Goal: Transaction & Acquisition: Purchase product/service

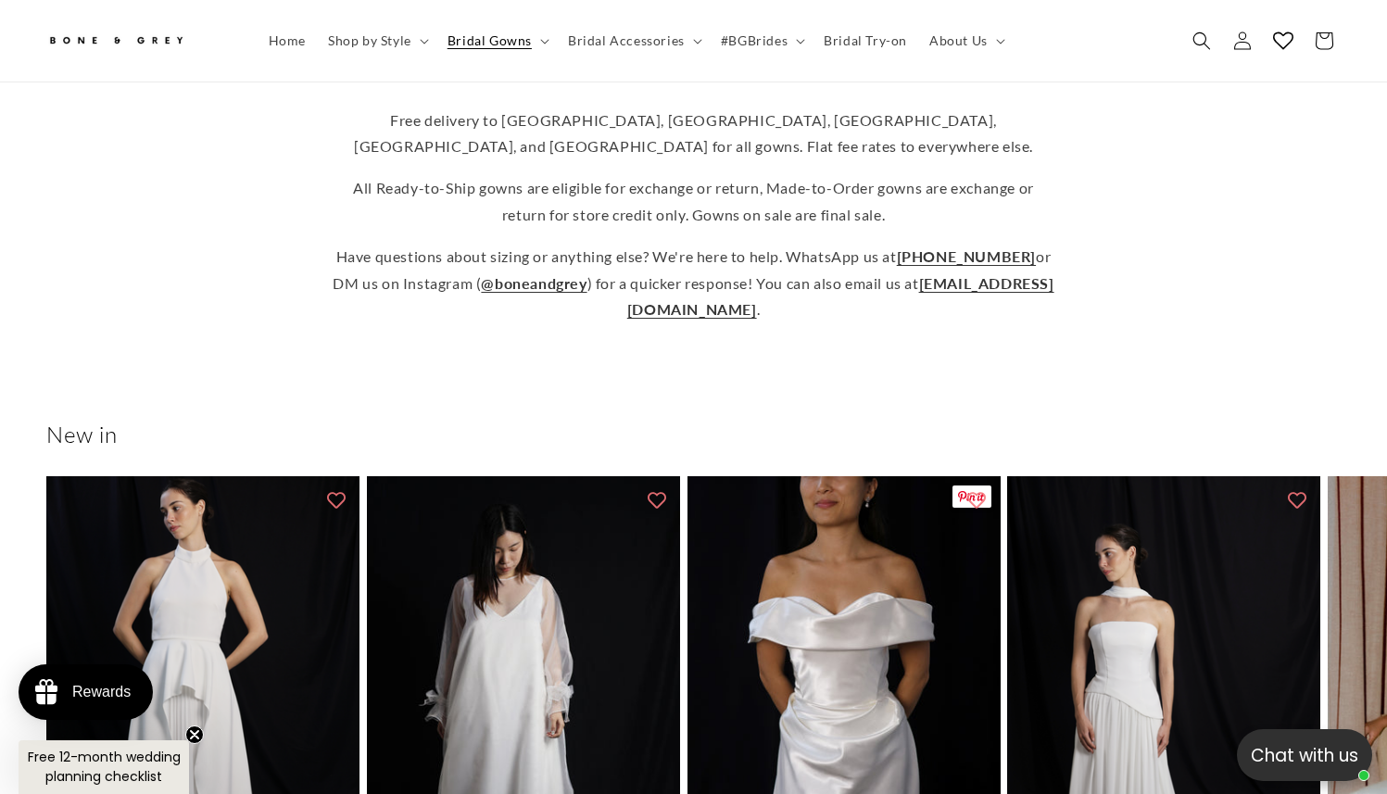
scroll to position [1076, 0]
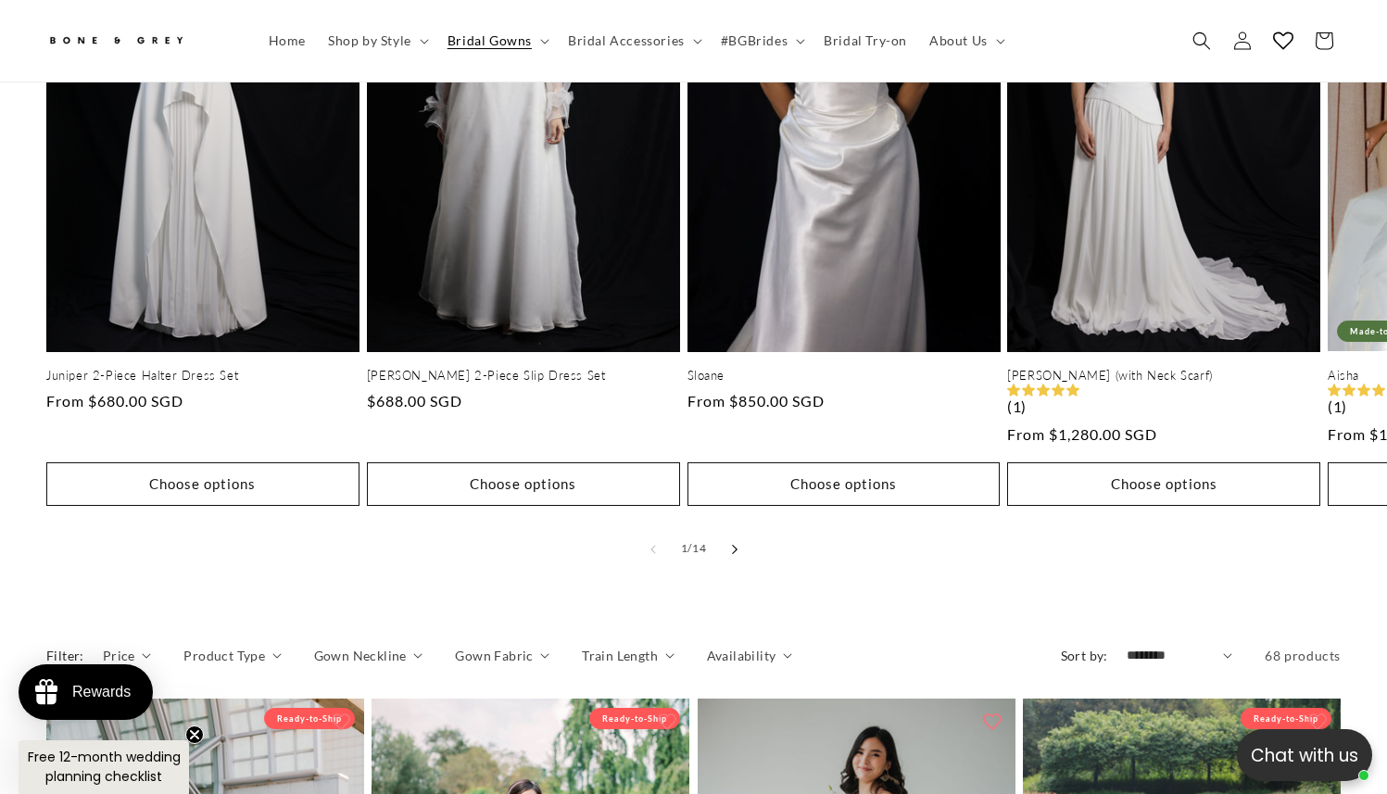
click at [736, 544] on icon "Slide right" at bounding box center [734, 549] width 6 height 10
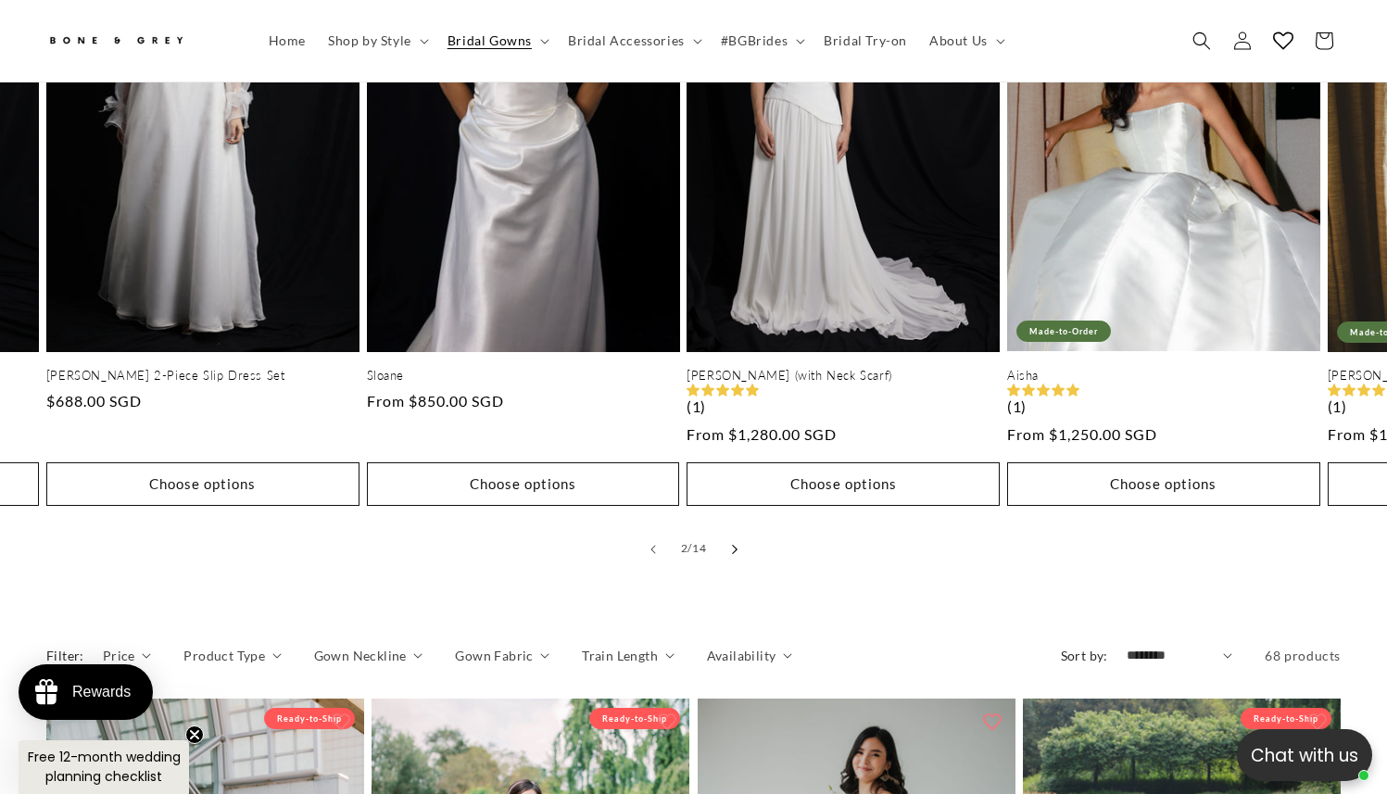
click at [736, 544] on icon "Slide right" at bounding box center [734, 549] width 6 height 10
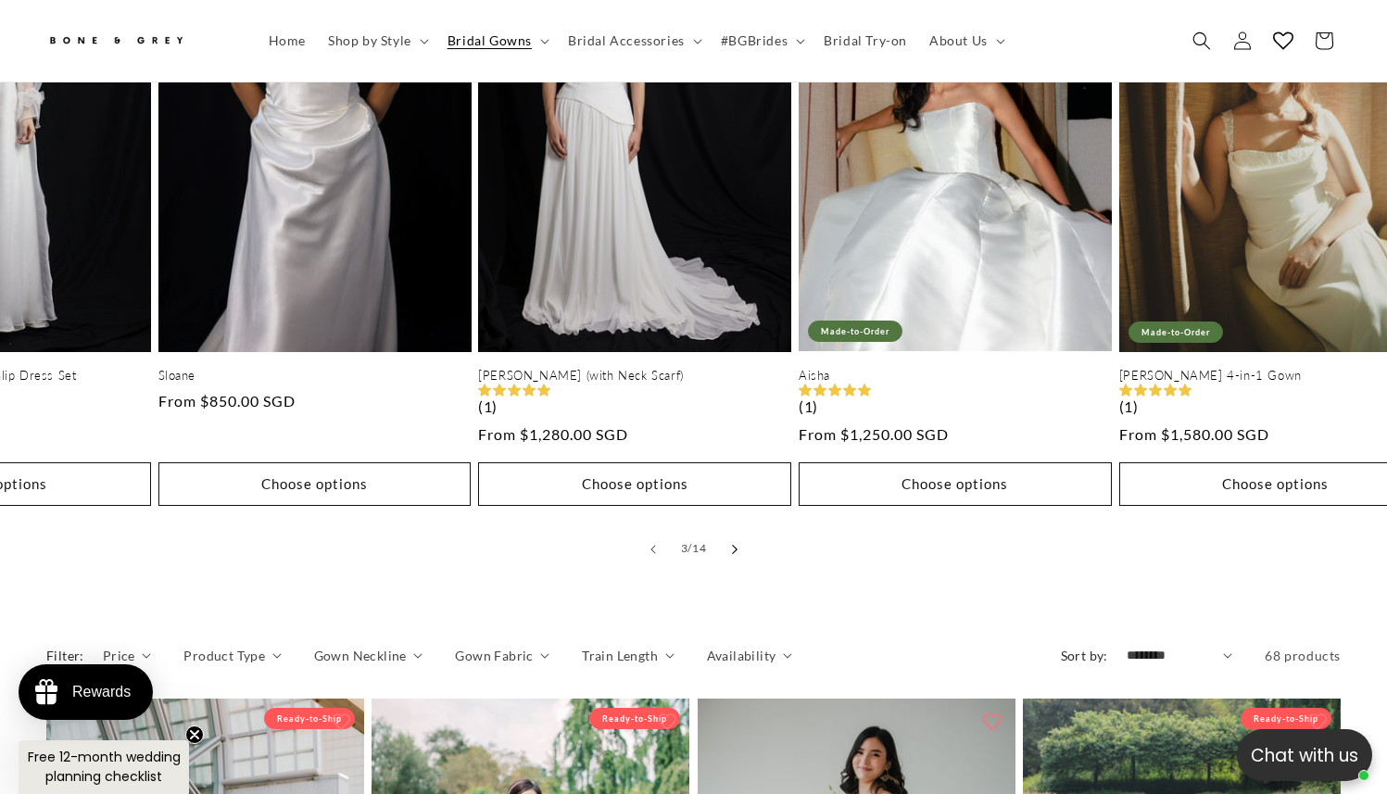
click at [736, 544] on icon "Slide right" at bounding box center [734, 549] width 6 height 10
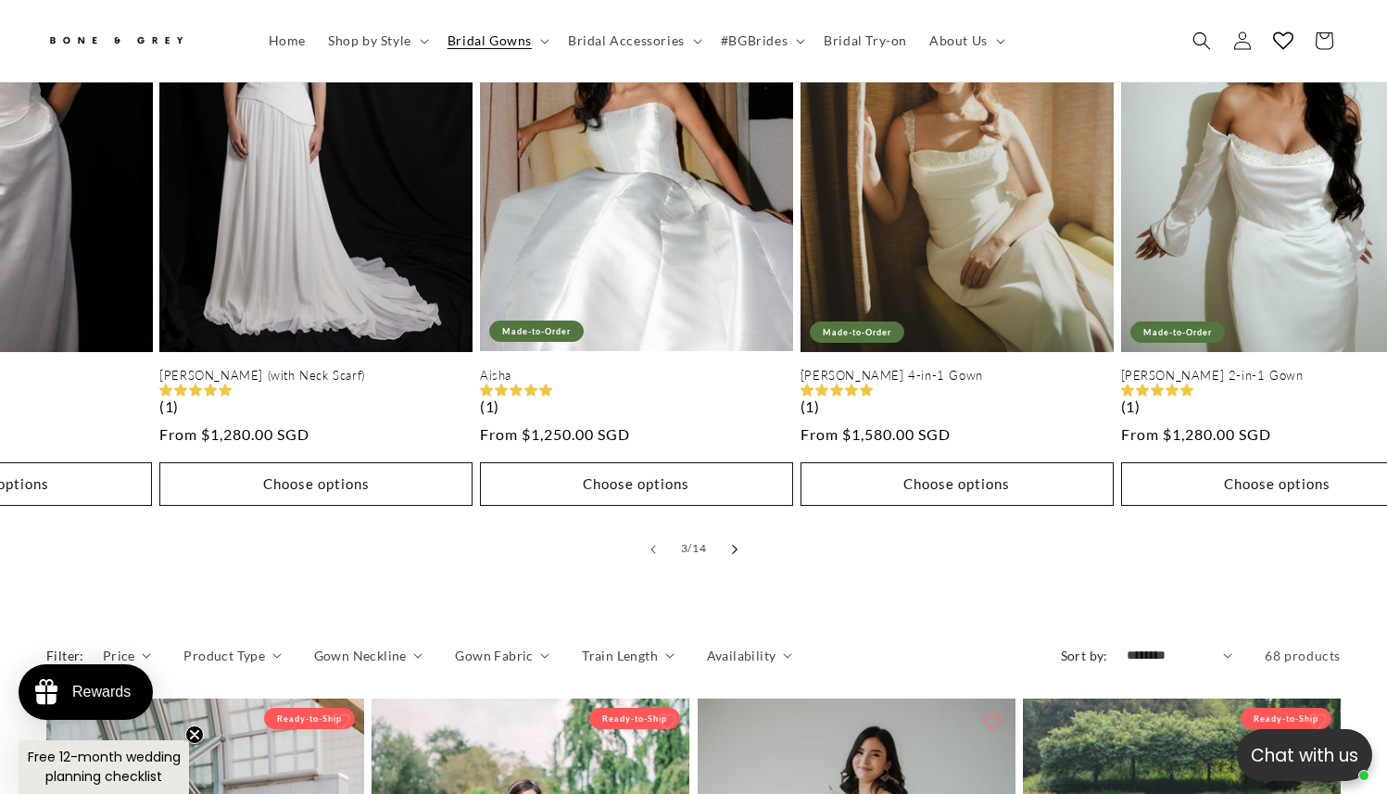
click at [736, 544] on icon "Slide right" at bounding box center [734, 549] width 6 height 10
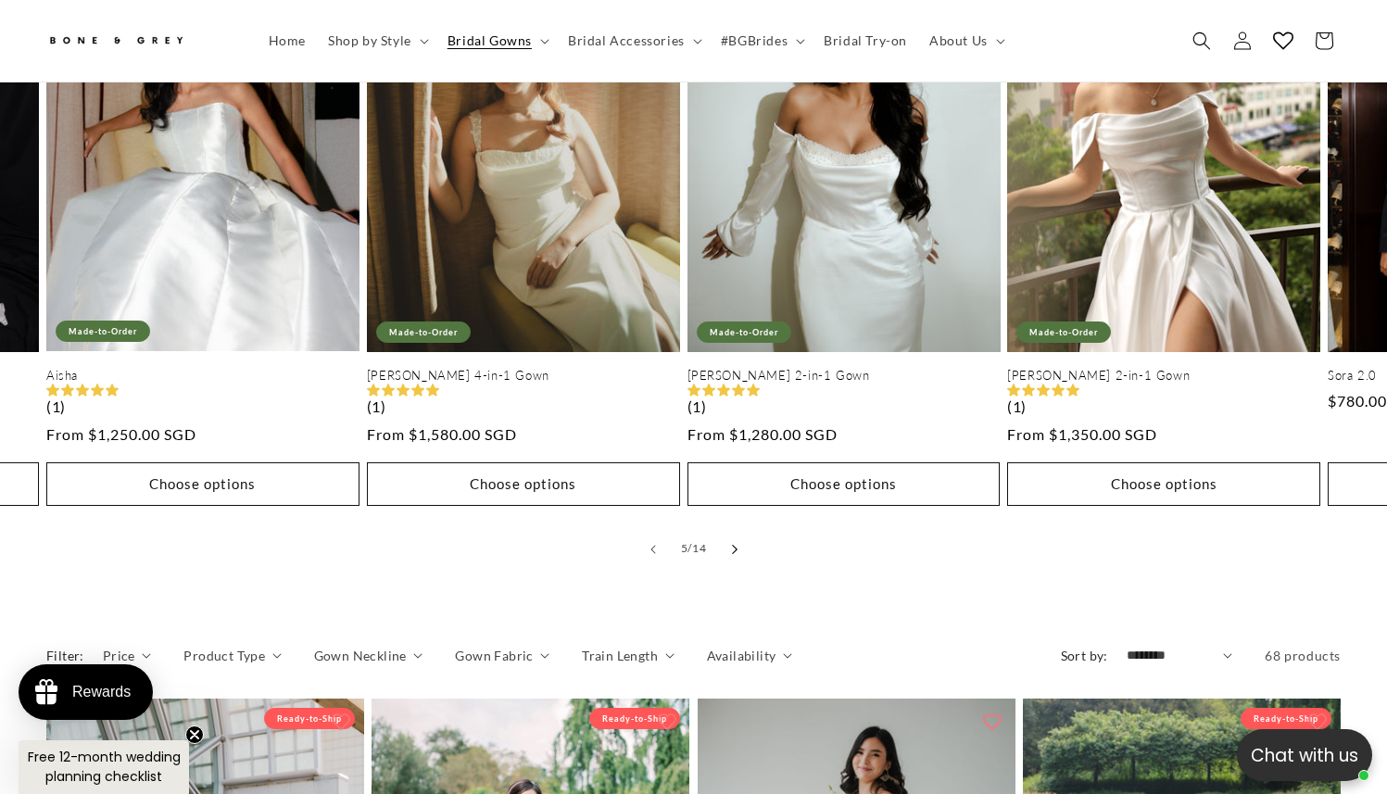
click at [736, 544] on icon "Slide right" at bounding box center [734, 549] width 6 height 10
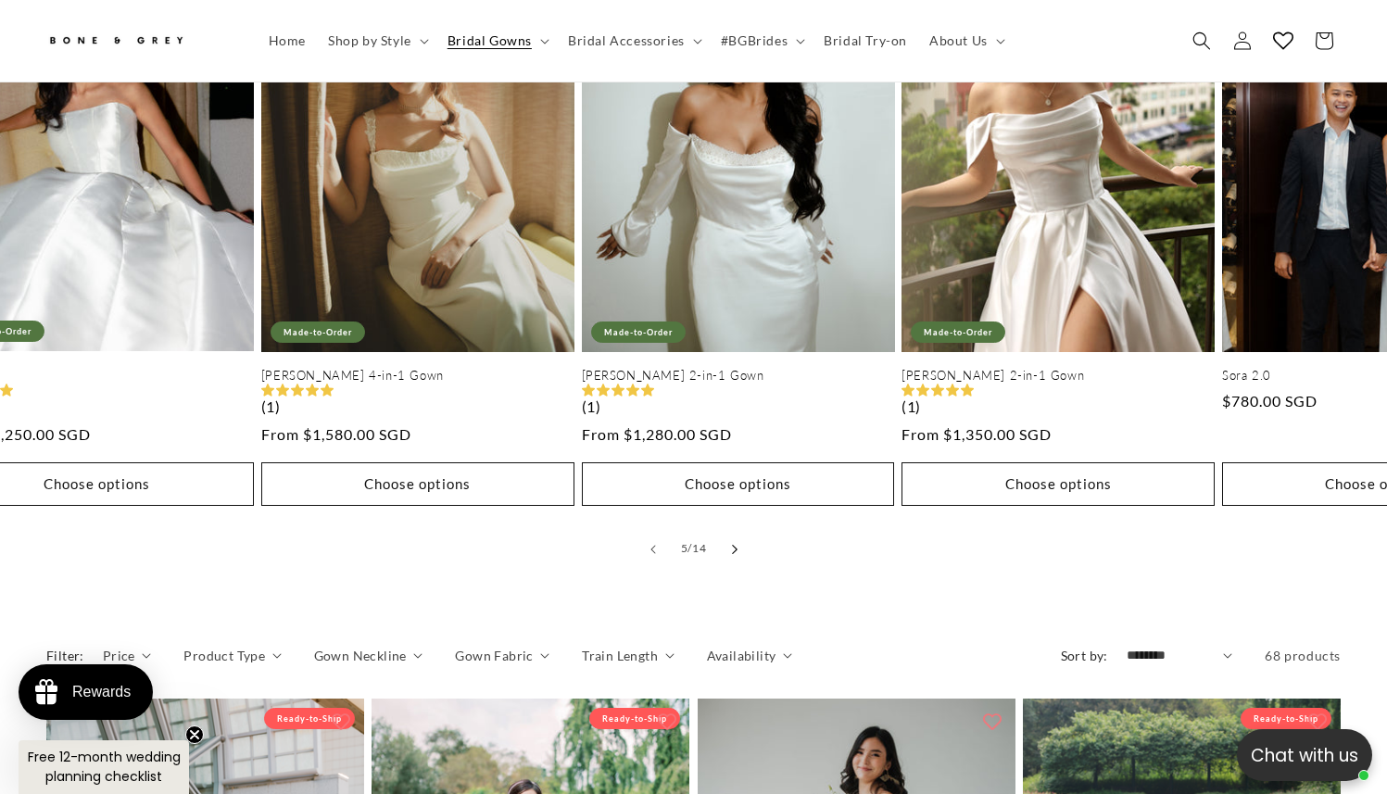
click at [736, 544] on icon "Slide right" at bounding box center [734, 549] width 6 height 10
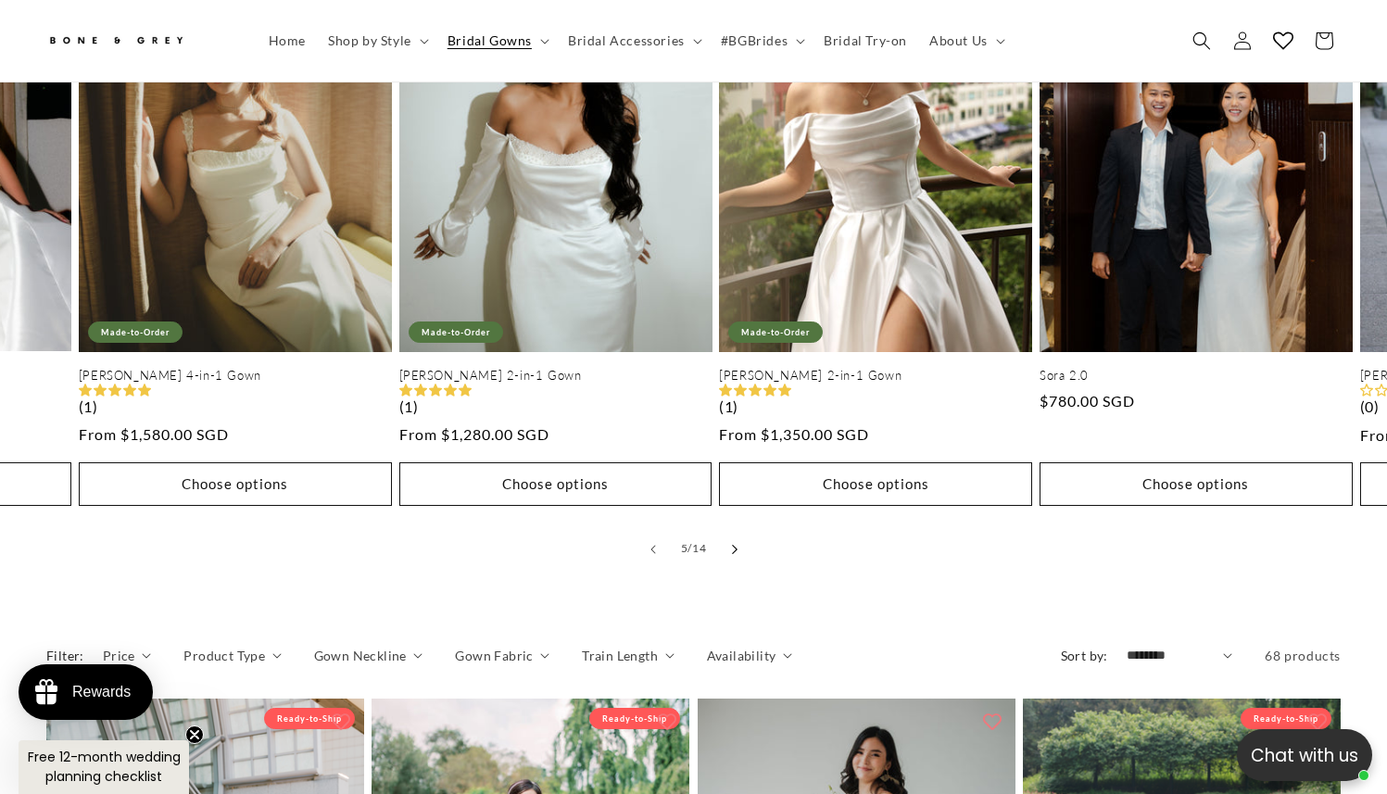
click at [736, 544] on icon "Slide right" at bounding box center [734, 549] width 6 height 10
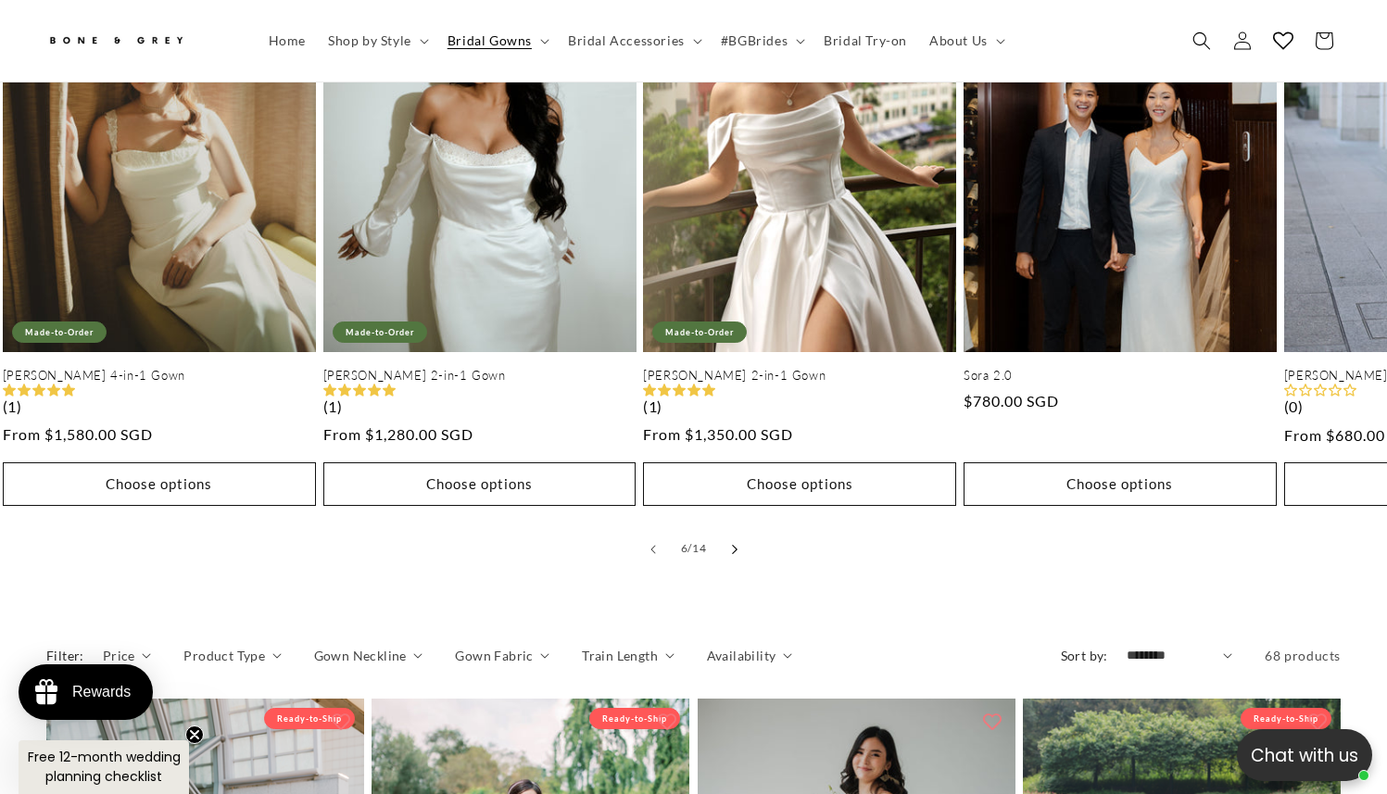
click at [736, 544] on icon "Slide right" at bounding box center [734, 549] width 6 height 10
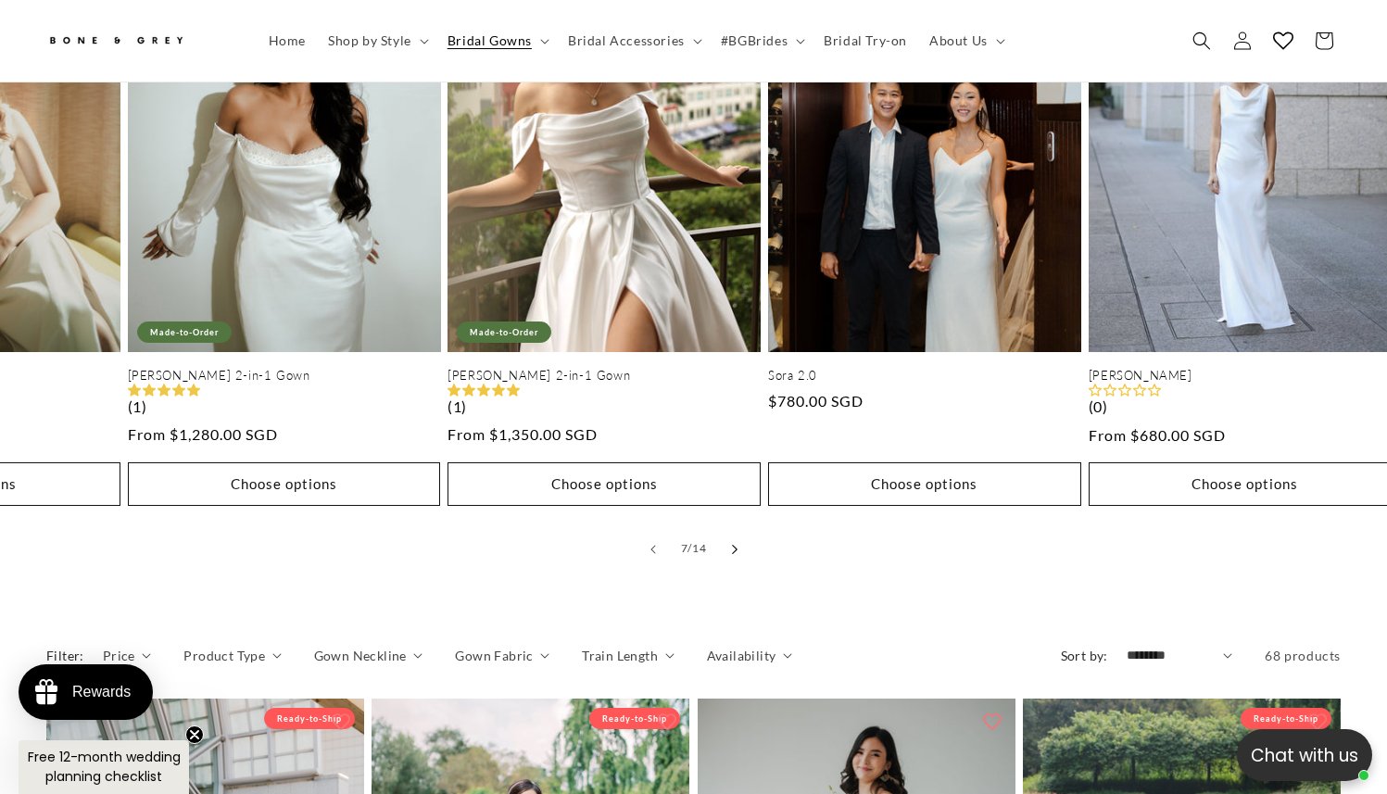
click at [736, 544] on icon "Slide right" at bounding box center [734, 549] width 6 height 10
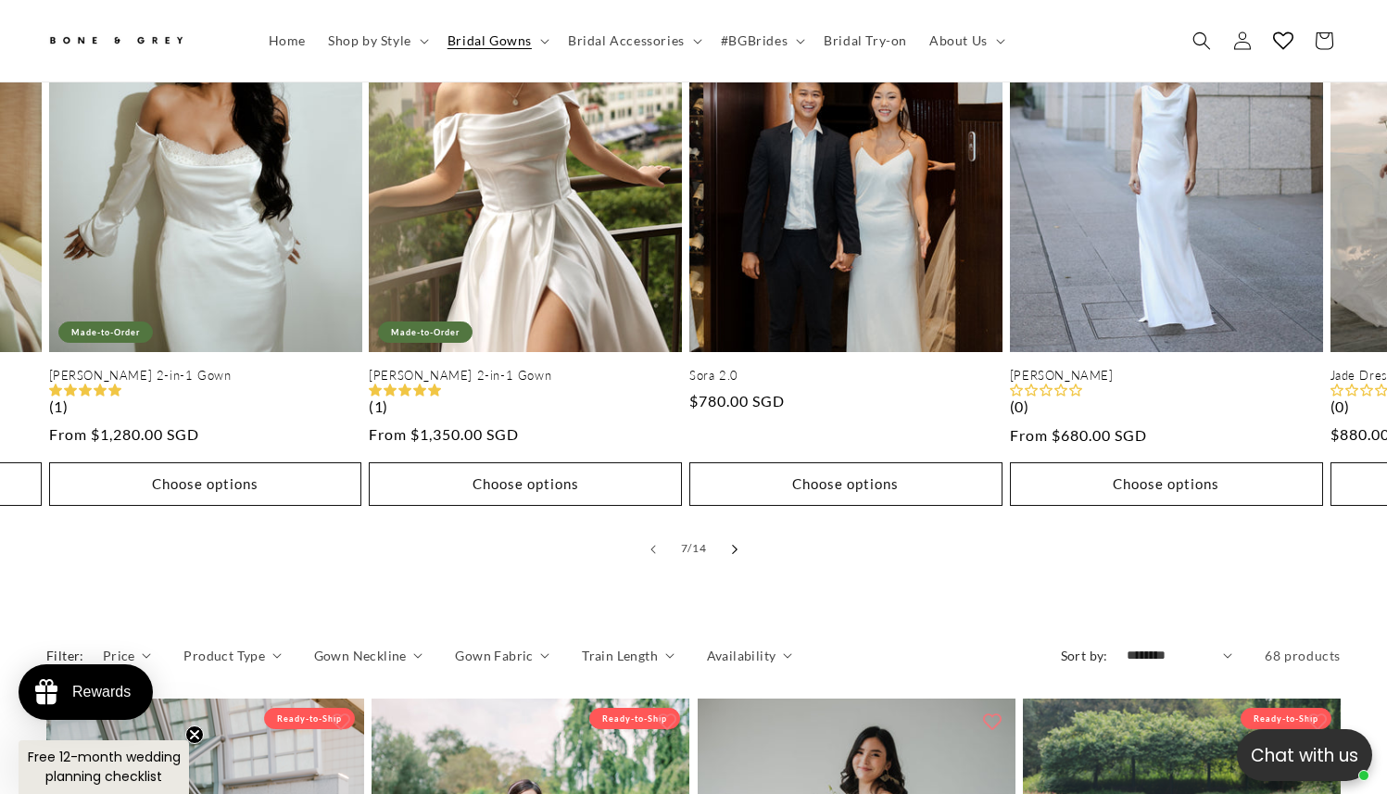
click at [736, 544] on icon "Slide right" at bounding box center [734, 549] width 6 height 10
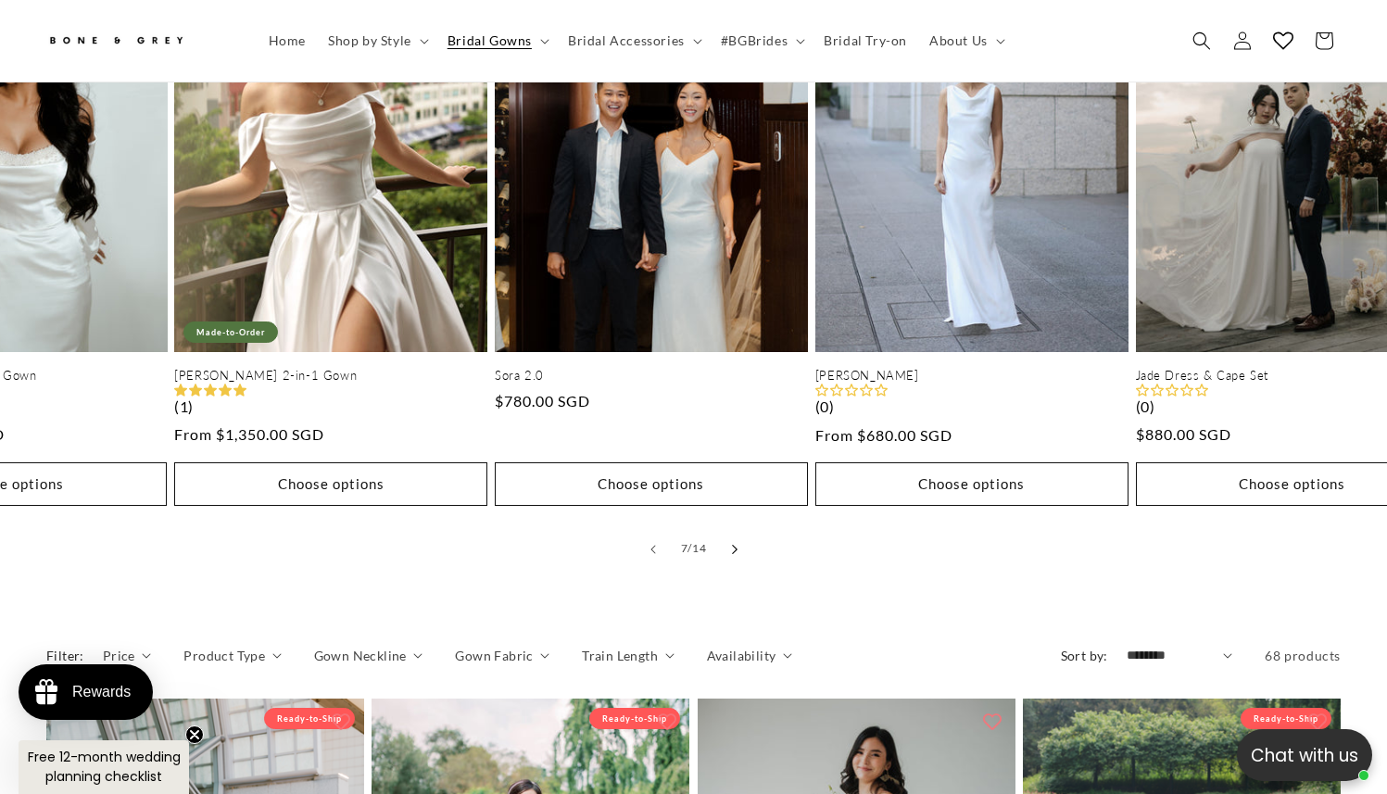
click at [736, 544] on icon "Slide right" at bounding box center [734, 549] width 6 height 10
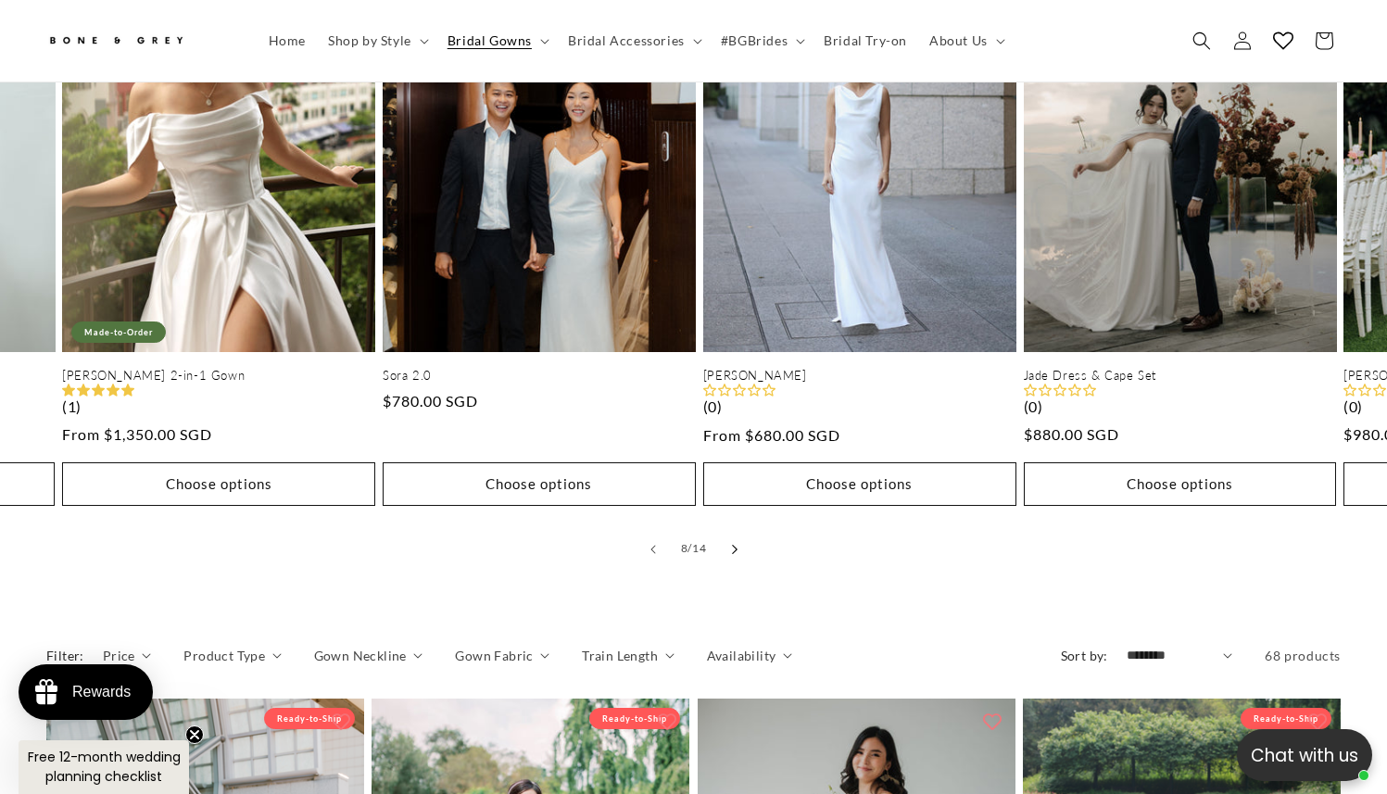
click at [736, 544] on icon "Slide right" at bounding box center [734, 549] width 6 height 10
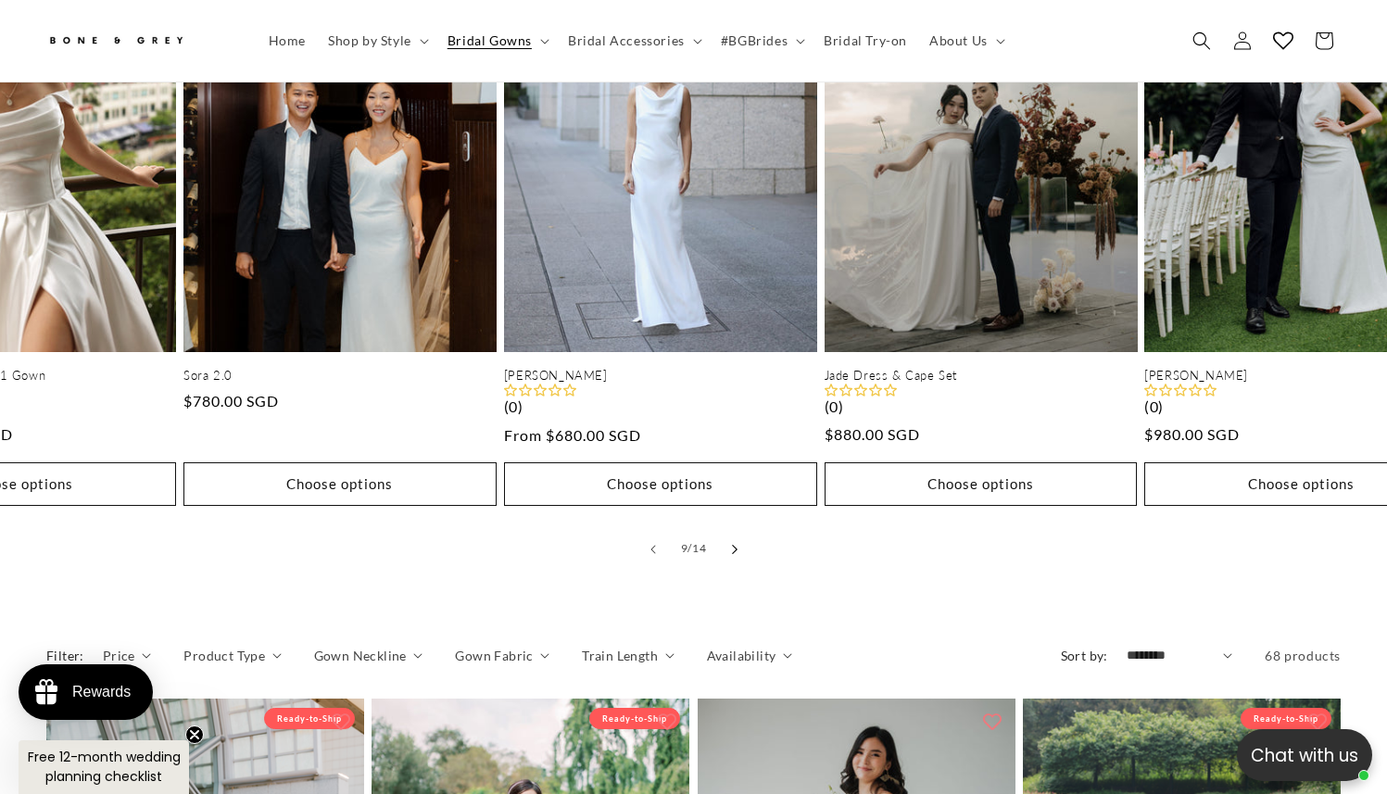
click at [736, 544] on icon "Slide right" at bounding box center [734, 549] width 6 height 10
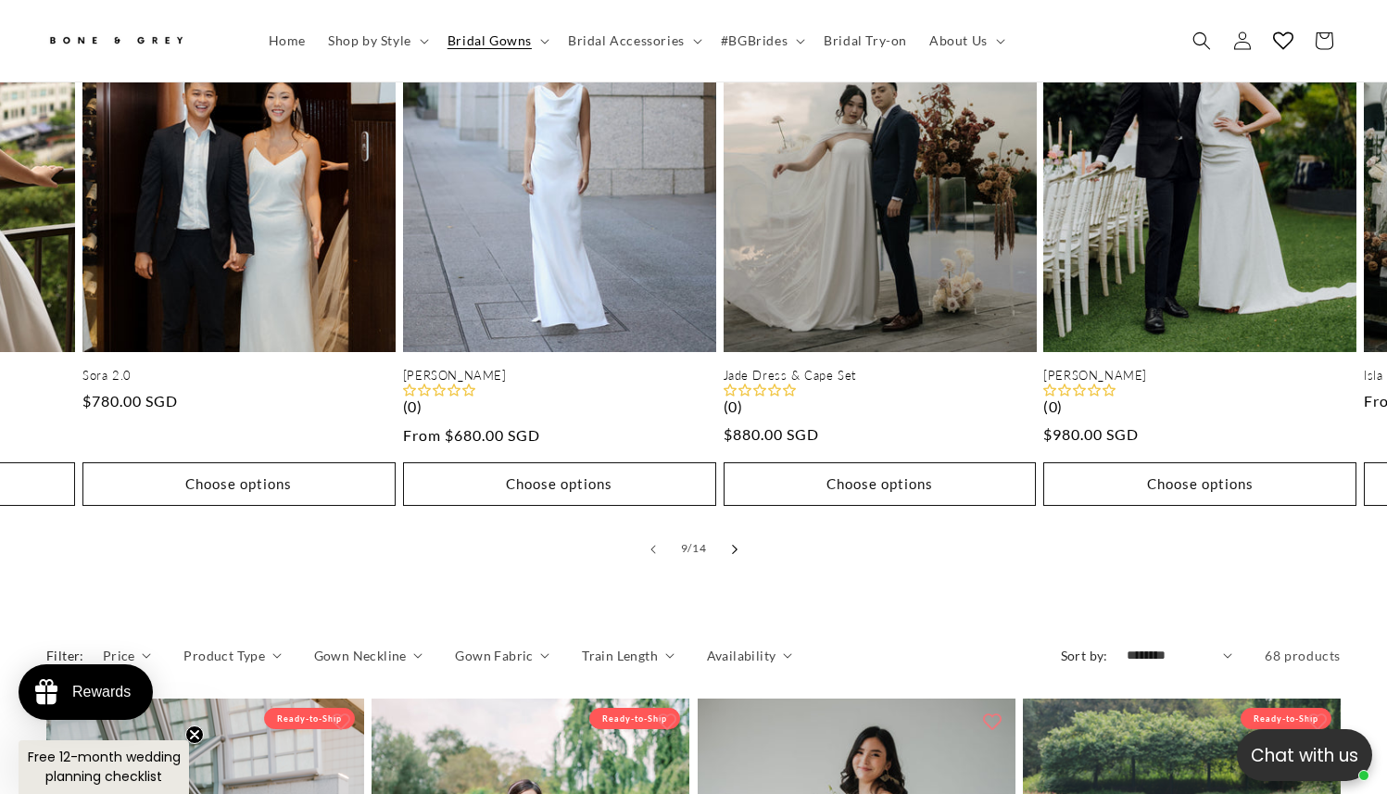
scroll to position [0, 2610]
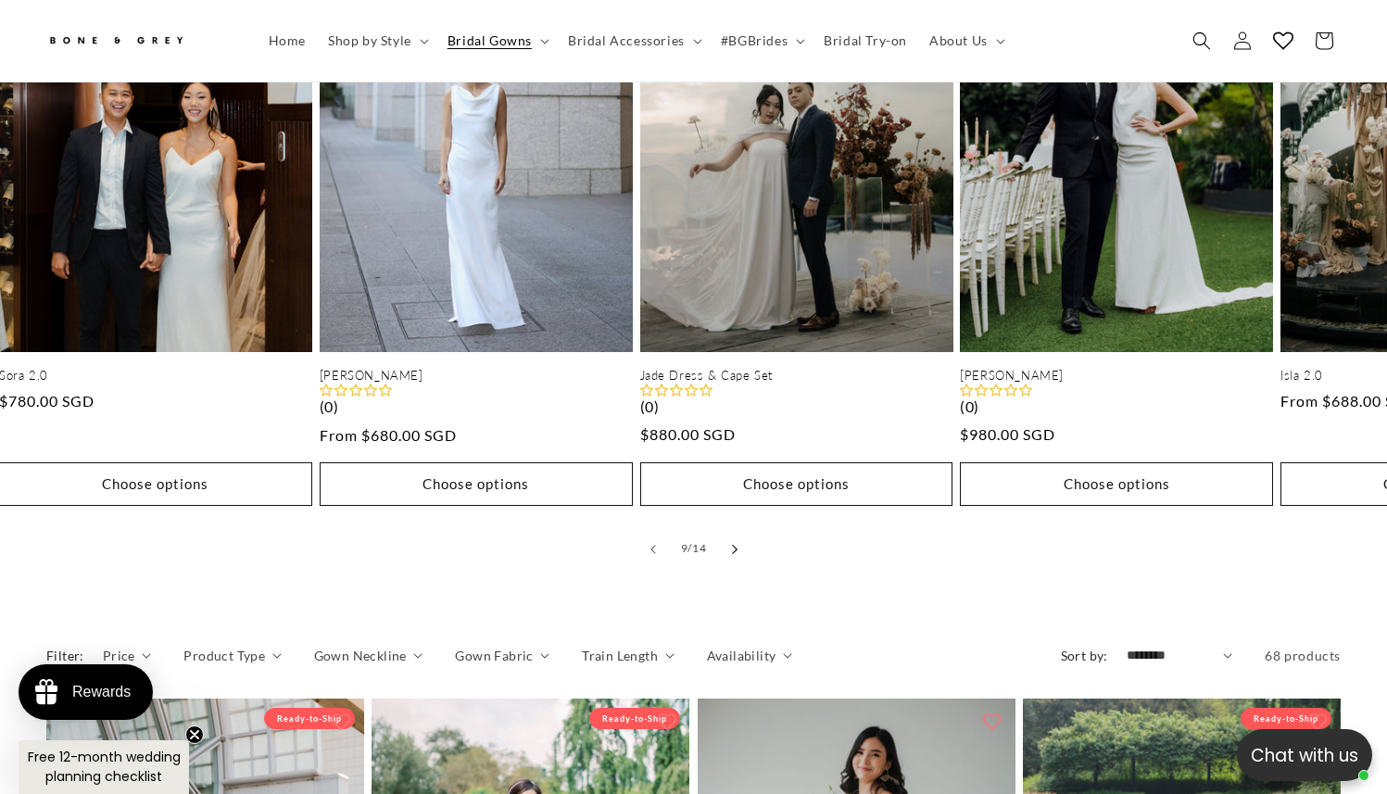
click at [736, 544] on icon "Slide right" at bounding box center [734, 549] width 6 height 10
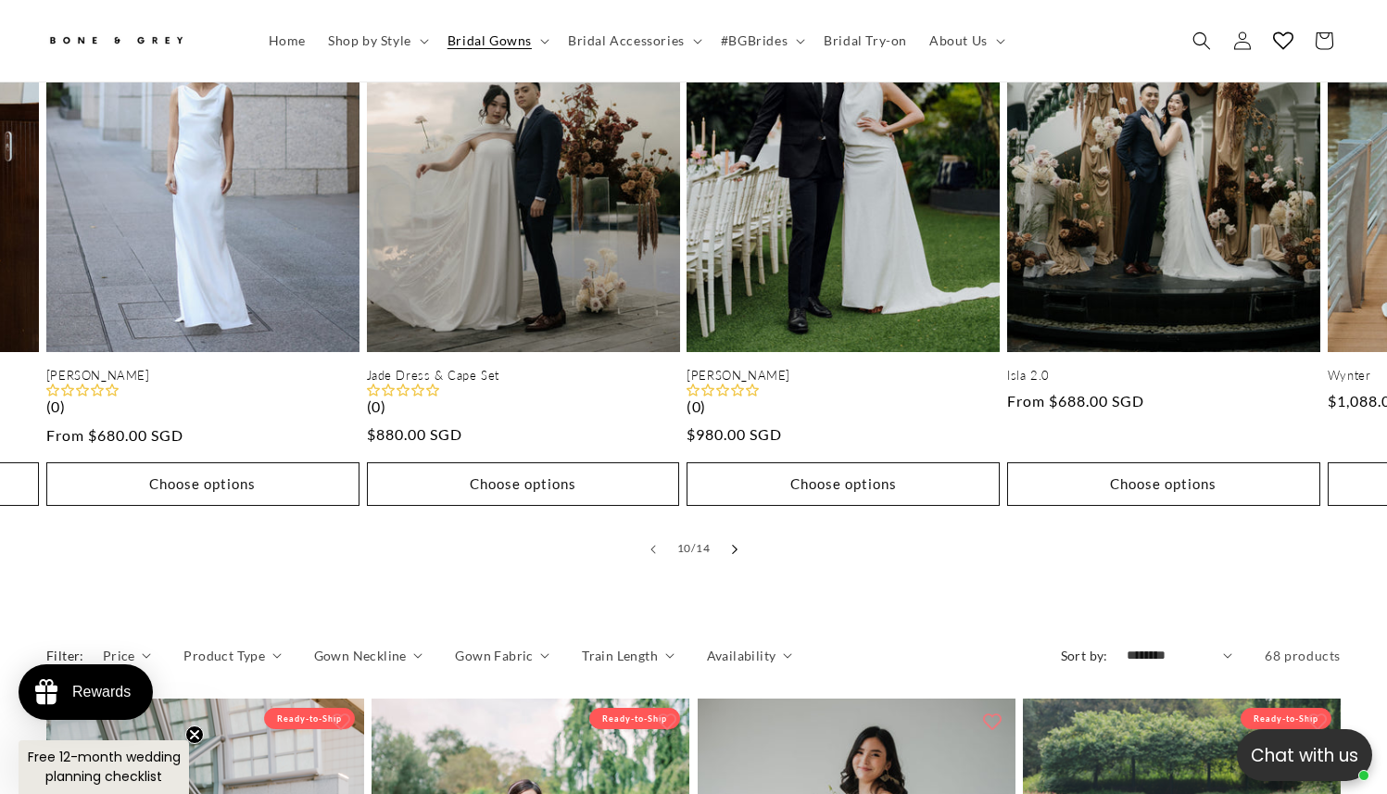
click at [736, 544] on icon "Slide right" at bounding box center [734, 549] width 6 height 10
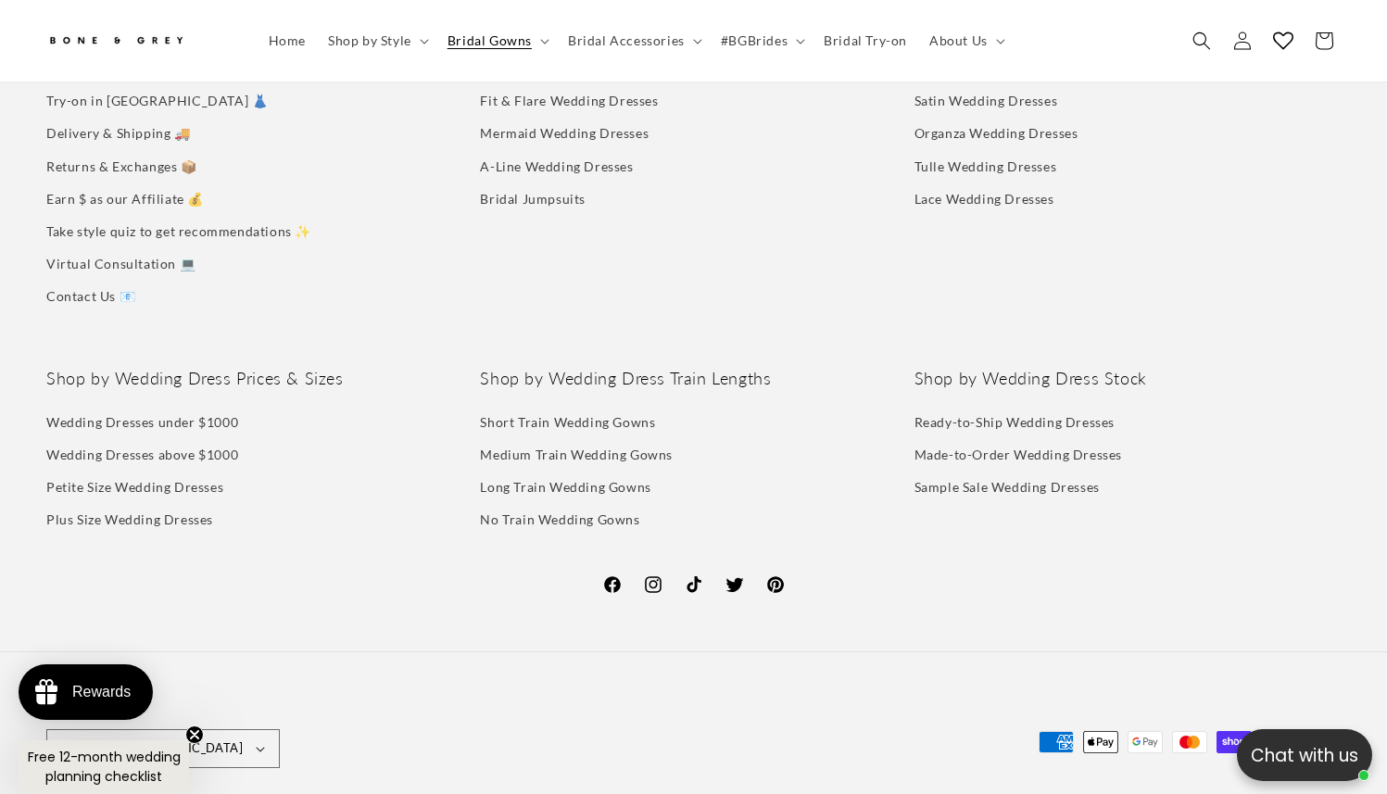
scroll to position [4898, 0]
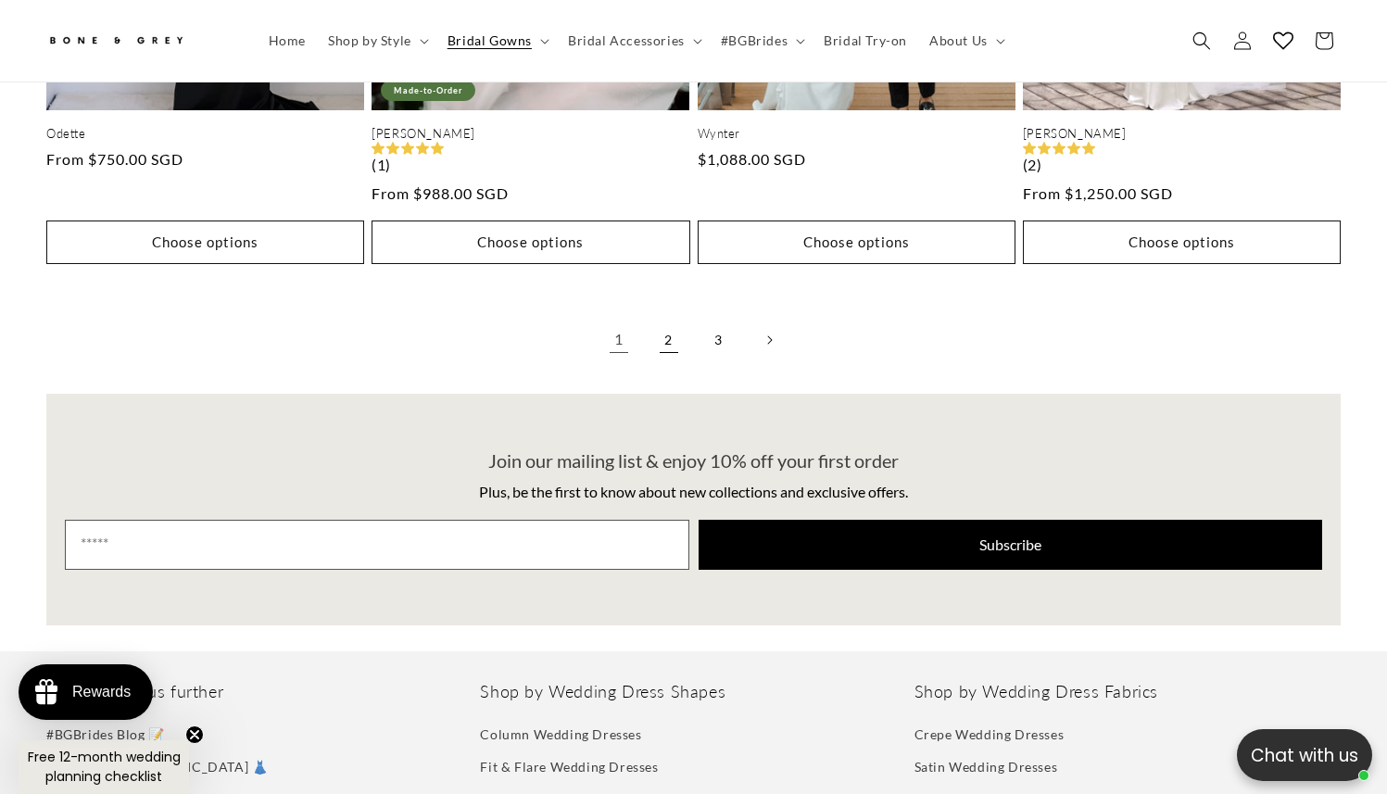
click at [662, 320] on link "2" at bounding box center [669, 340] width 41 height 41
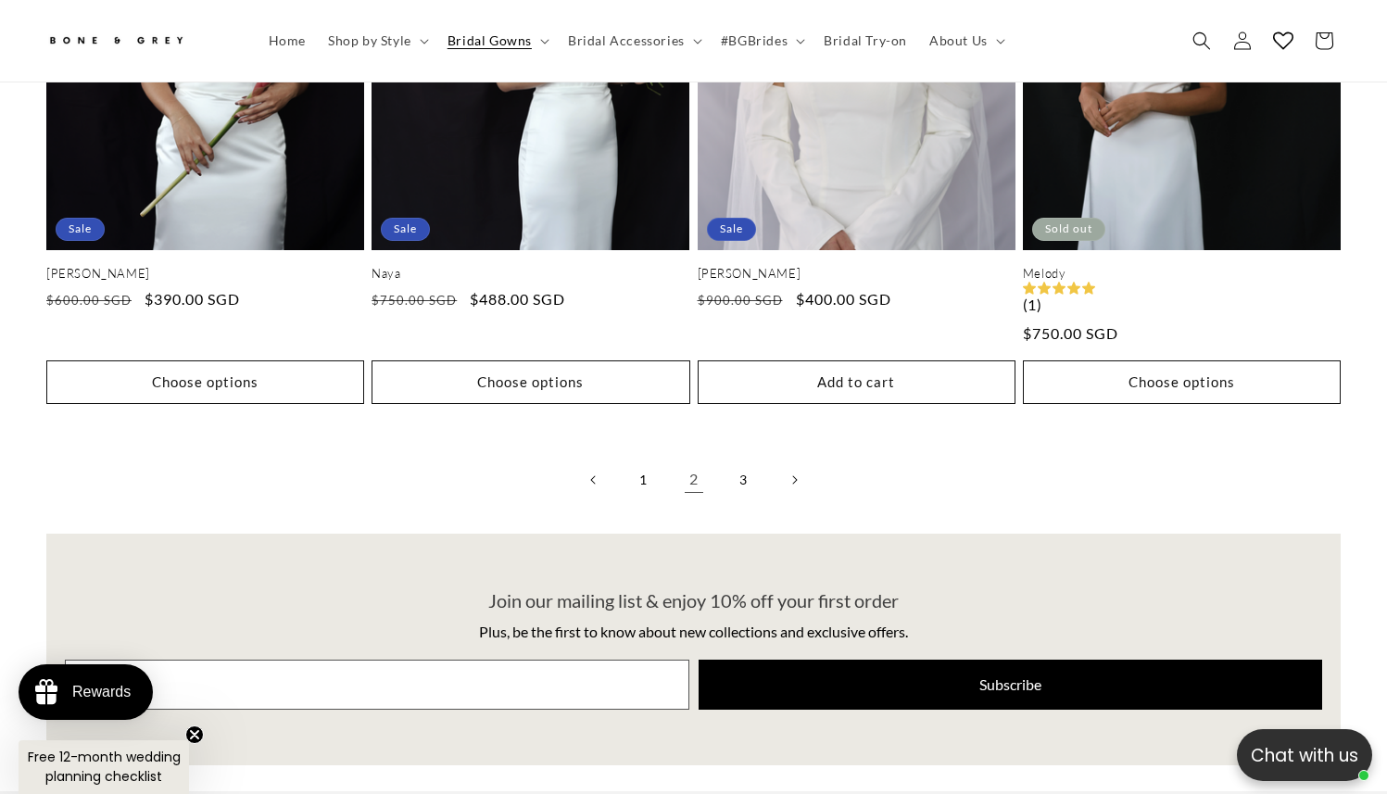
scroll to position [4958, 0]
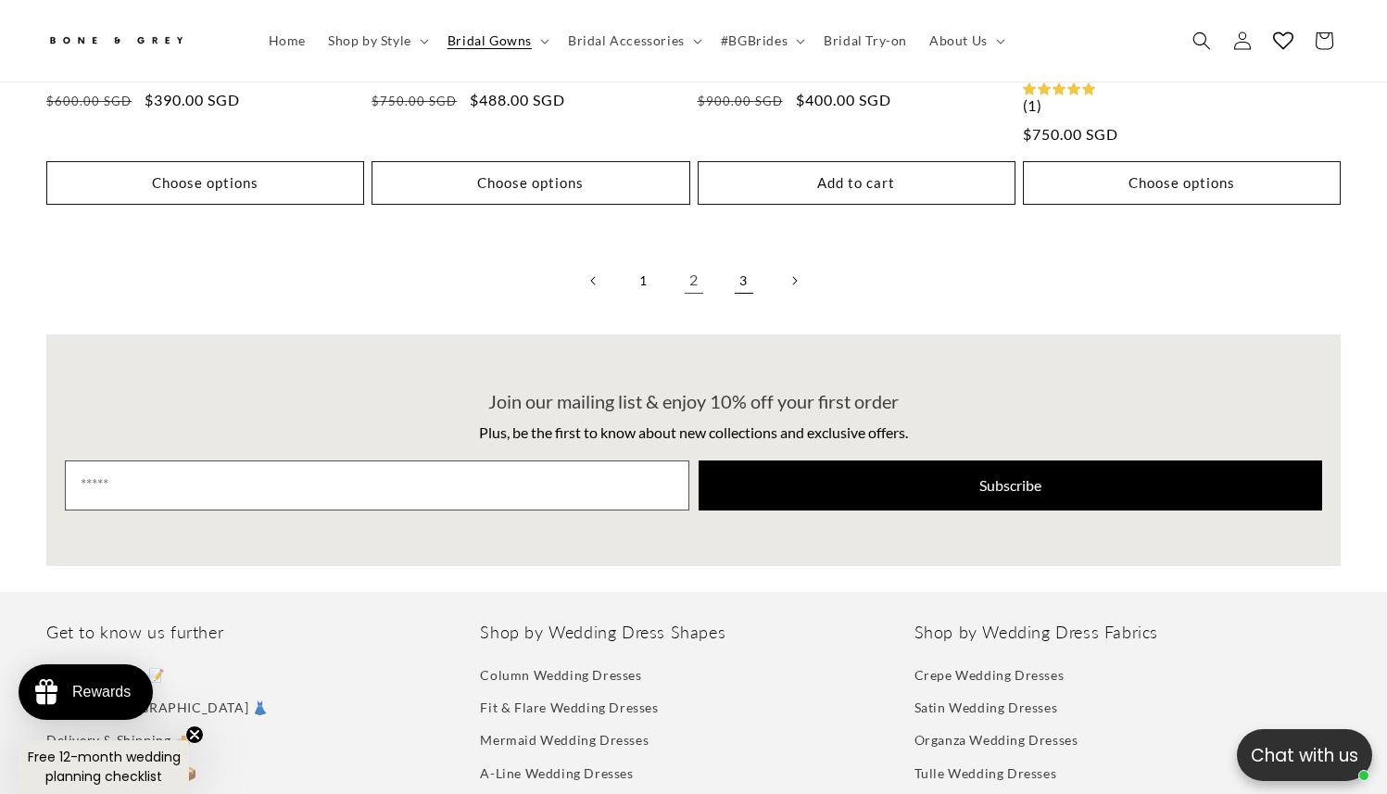
click at [731, 260] on link "3" at bounding box center [744, 280] width 41 height 41
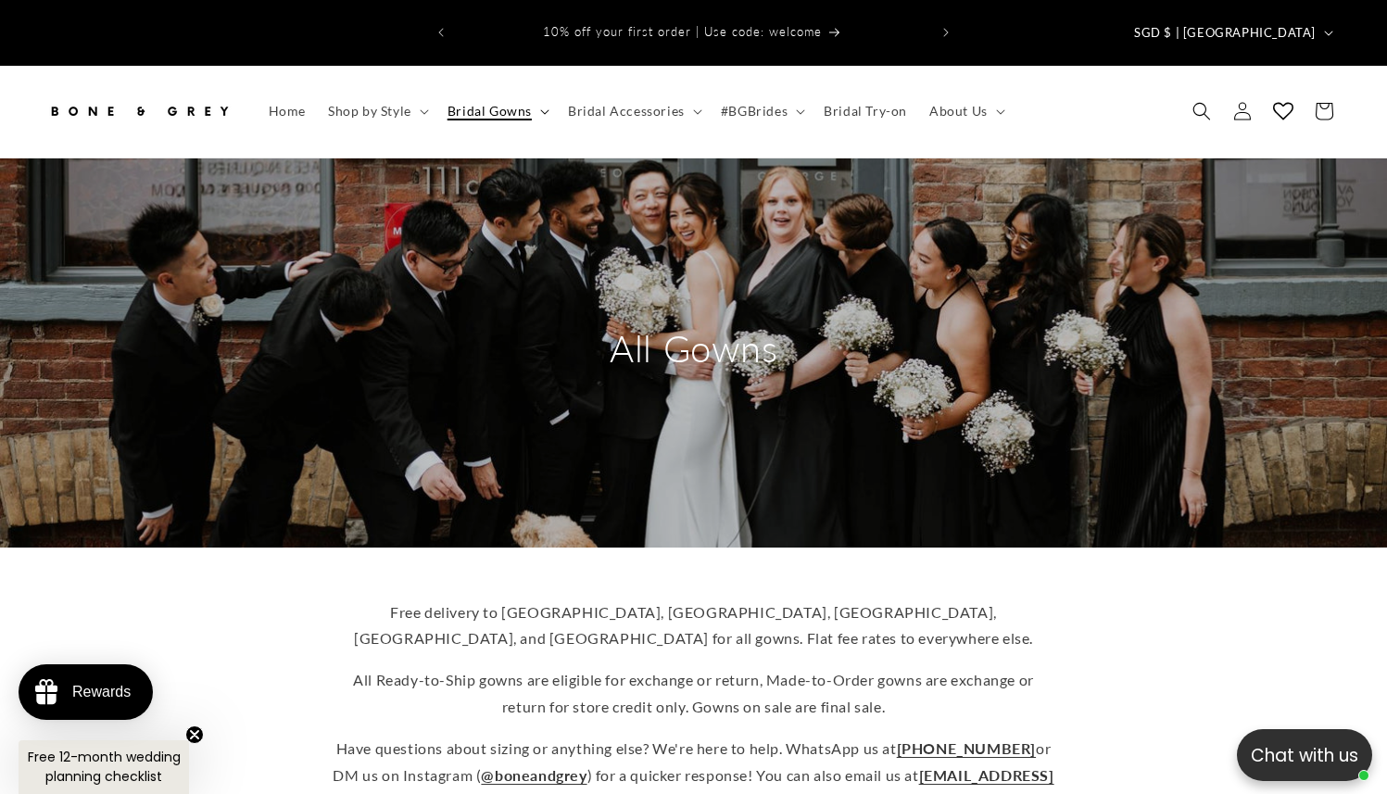
click at [474, 103] on span "Bridal Gowns" at bounding box center [490, 111] width 84 height 17
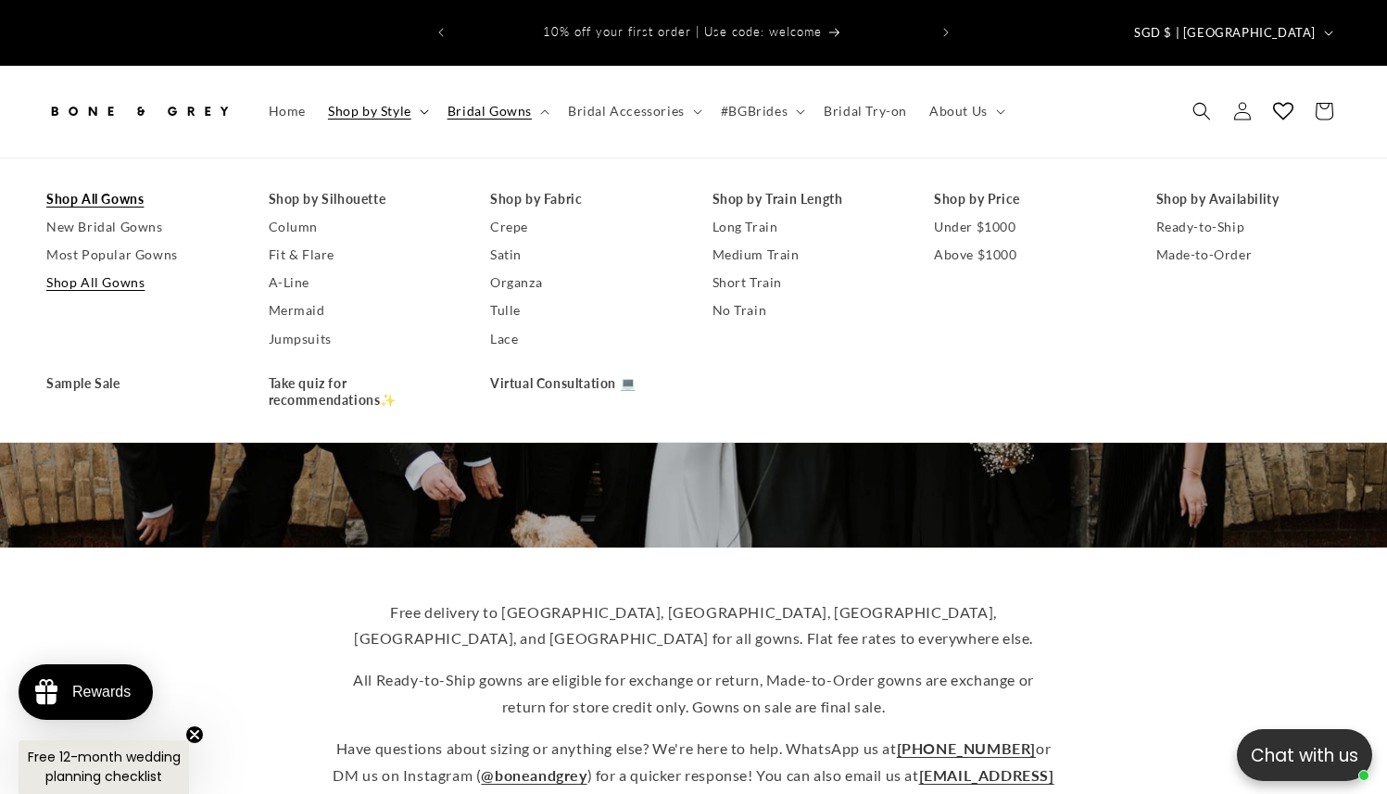
click at [341, 103] on span "Shop by Style" at bounding box center [369, 111] width 83 height 17
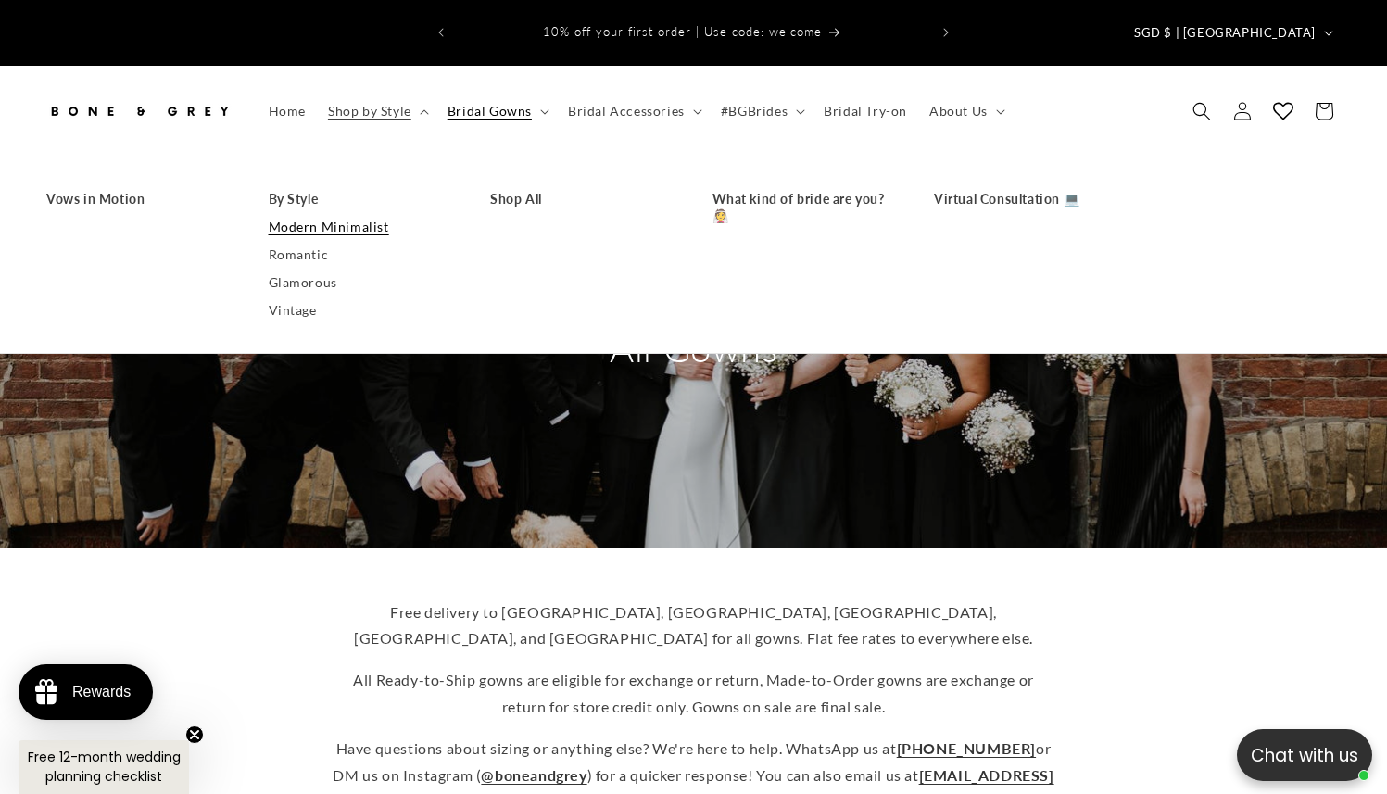
click at [330, 213] on link "Modern Minimalist" at bounding box center [361, 227] width 185 height 28
